Goal: Use online tool/utility: Use online tool/utility

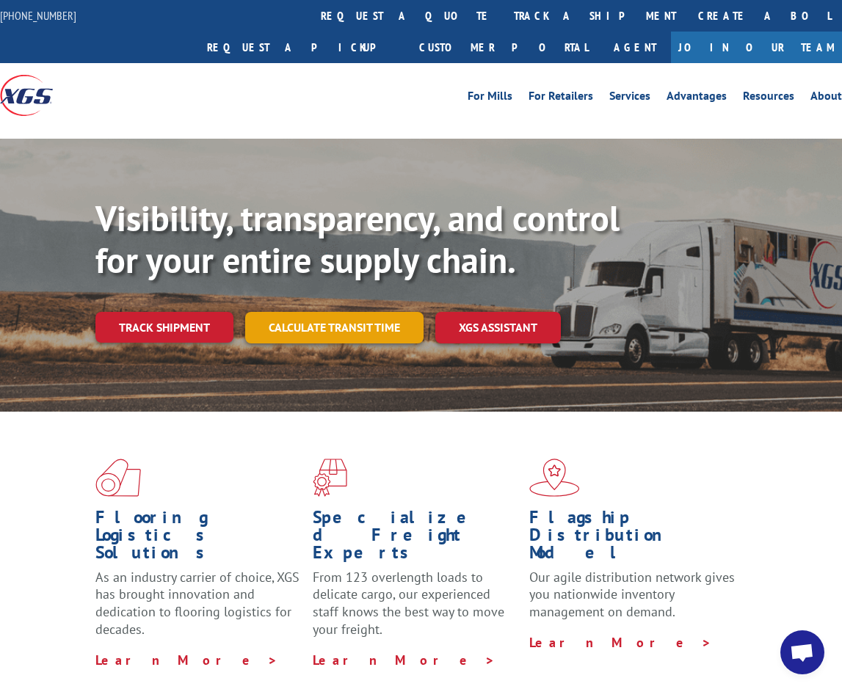
click at [308, 312] on link "Calculate transit time" at bounding box center [334, 328] width 178 height 32
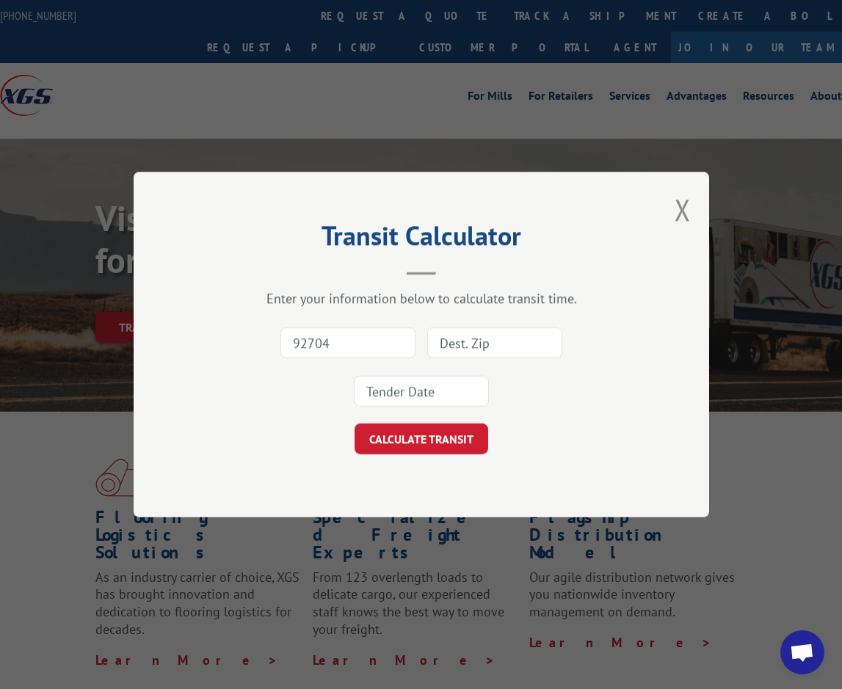
type input "92704"
drag, startPoint x: 256, startPoint y: 403, endPoint x: 345, endPoint y: 394, distance: 89.3
click at [267, 406] on div "92704" at bounding box center [421, 367] width 429 height 97
click at [594, 341] on div "92704" at bounding box center [421, 367] width 429 height 97
click at [539, 336] on input at bounding box center [494, 342] width 135 height 31
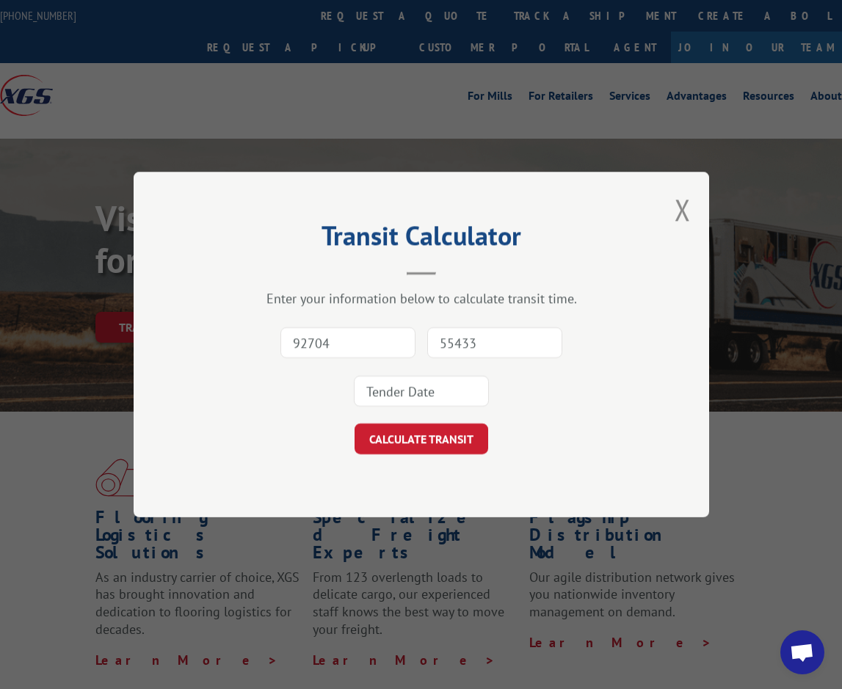
type input "55433"
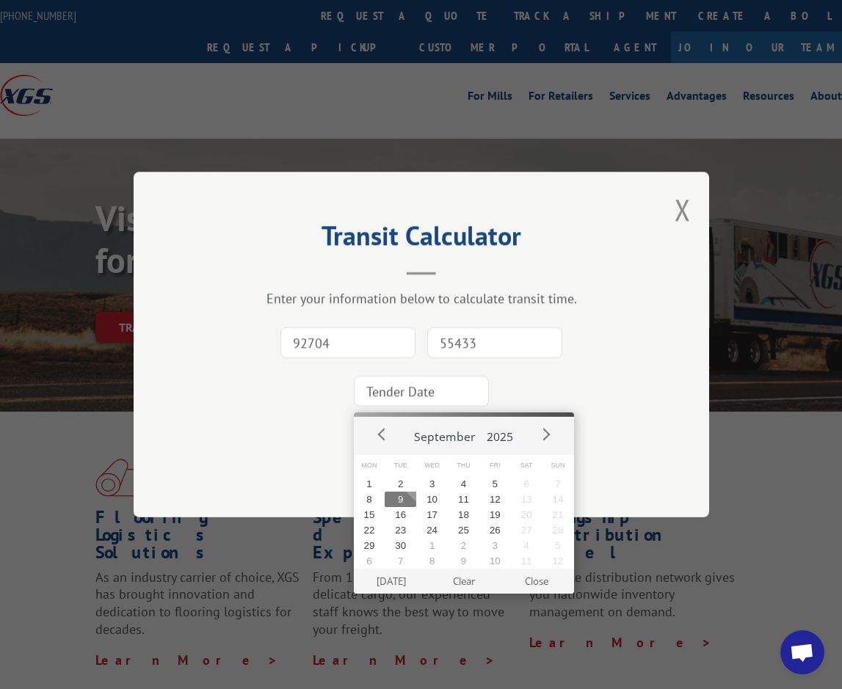
click at [386, 394] on input at bounding box center [421, 391] width 135 height 31
click at [407, 498] on button "9" at bounding box center [401, 499] width 32 height 15
type input "[DATE]"
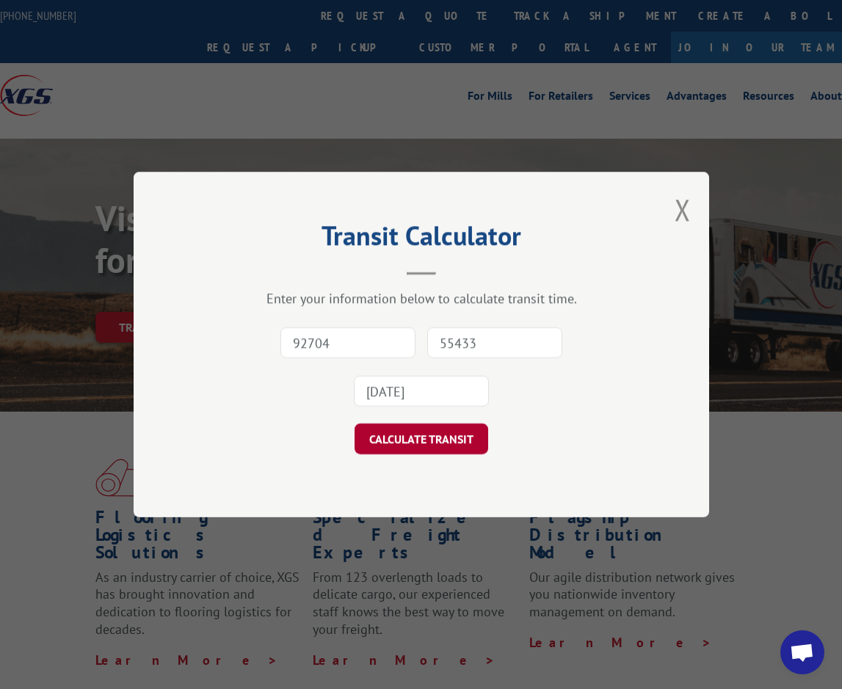
click at [416, 441] on button "CALCULATE TRANSIT" at bounding box center [422, 439] width 134 height 31
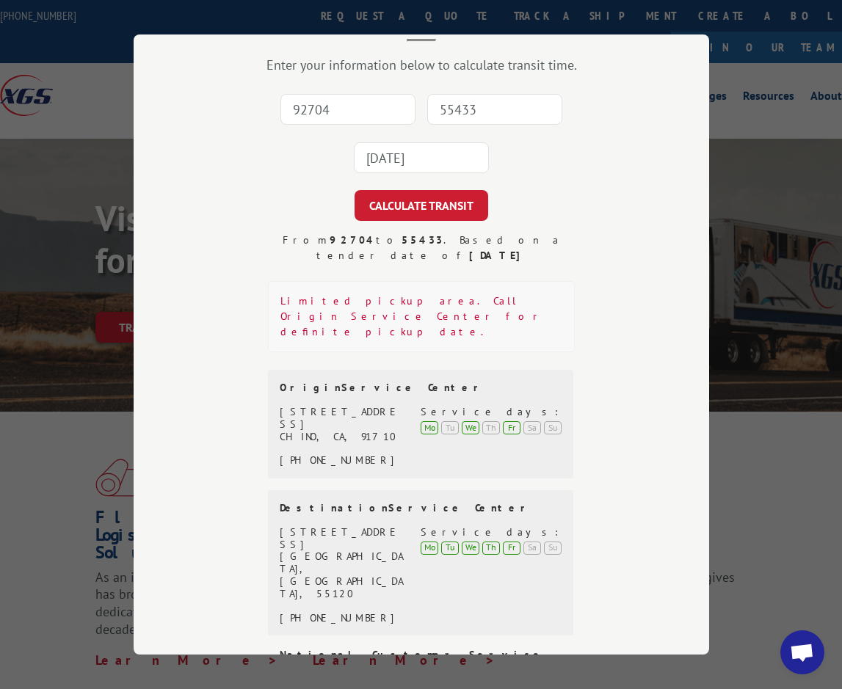
scroll to position [108, 0]
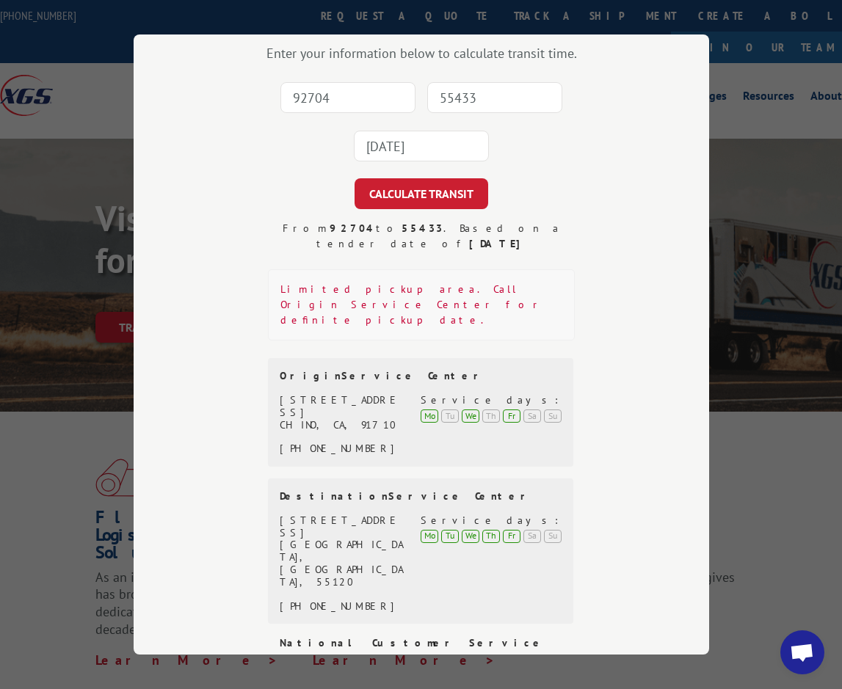
drag, startPoint x: 271, startPoint y: 131, endPoint x: 264, endPoint y: 121, distance: 12.6
click at [271, 131] on div "92704 55433 [DATE]" at bounding box center [421, 121] width 429 height 97
